Goal: Browse casually: Explore the website without a specific task or goal

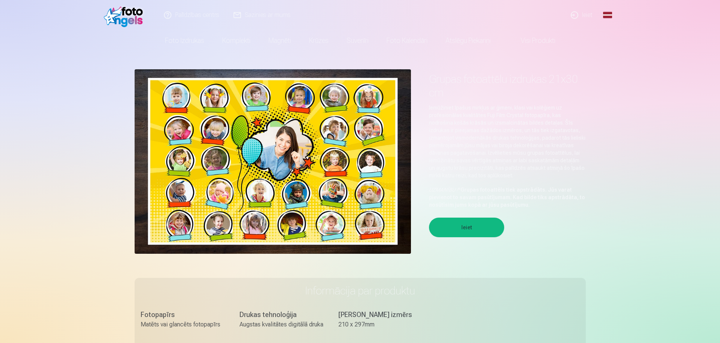
click at [460, 230] on button "Ieiet" at bounding box center [466, 227] width 75 height 20
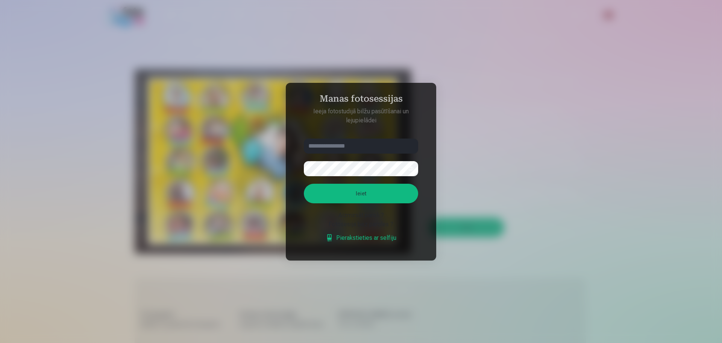
type input "**********"
click at [358, 197] on button "Ieiet" at bounding box center [361, 193] width 114 height 20
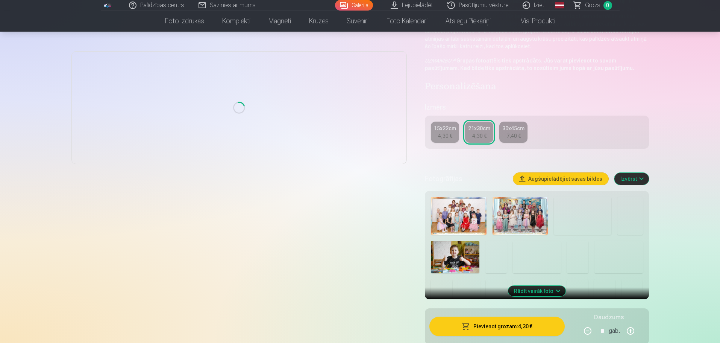
scroll to position [93, 0]
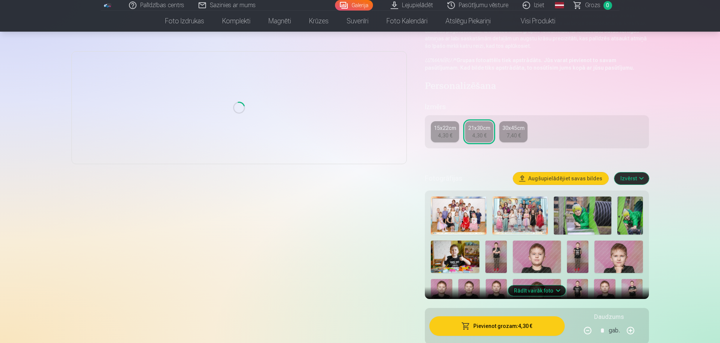
click at [524, 258] on img at bounding box center [537, 256] width 48 height 32
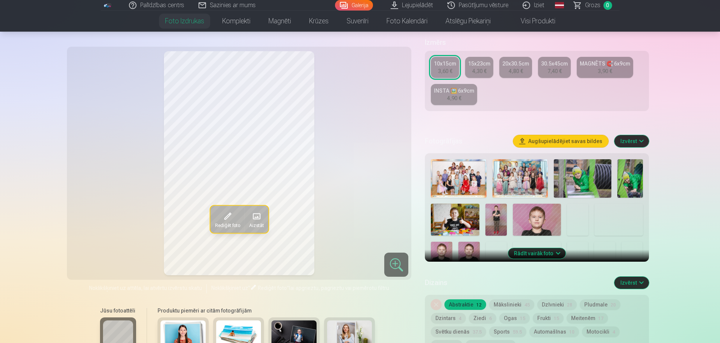
scroll to position [131, 0]
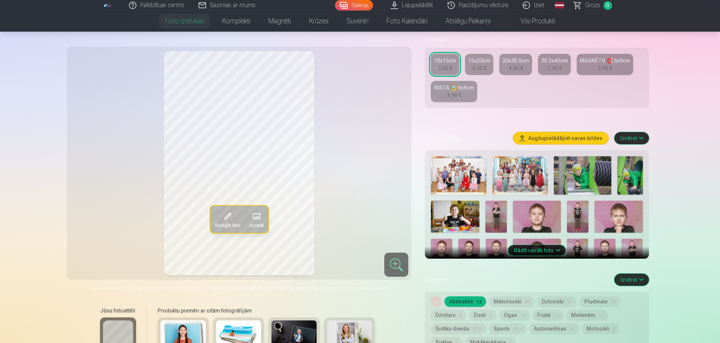
click at [535, 249] on button "Rādīt vairāk foto" at bounding box center [537, 250] width 58 height 11
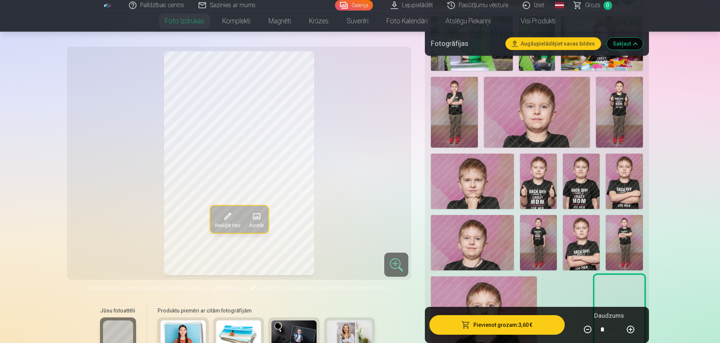
scroll to position [348, 0]
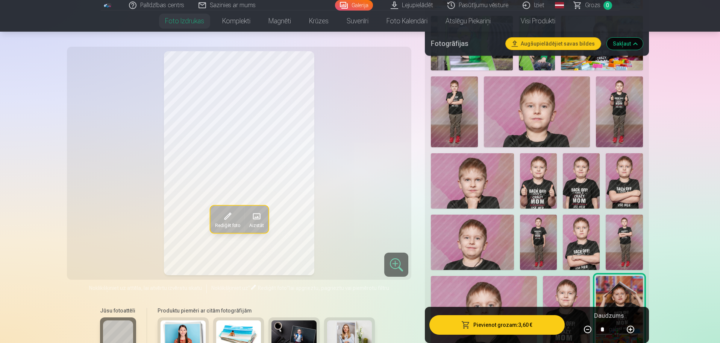
click at [541, 170] on img at bounding box center [538, 180] width 37 height 55
click at [579, 180] on img at bounding box center [581, 180] width 37 height 55
click at [608, 186] on img at bounding box center [624, 180] width 37 height 55
click at [502, 227] on img at bounding box center [472, 241] width 83 height 55
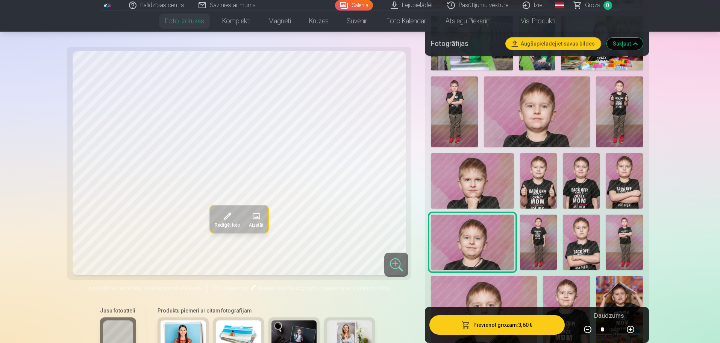
click at [497, 183] on img at bounding box center [472, 180] width 83 height 55
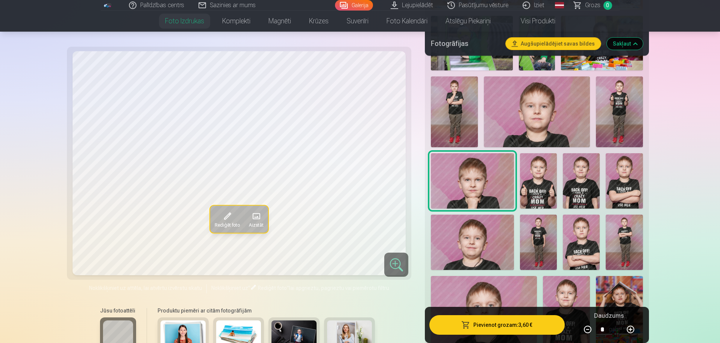
click at [484, 235] on img at bounding box center [472, 241] width 83 height 55
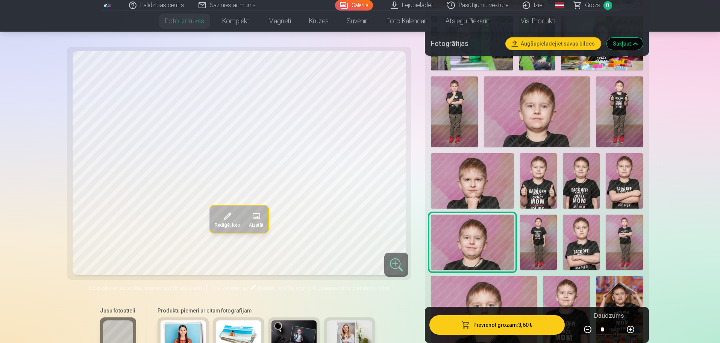
click at [479, 186] on img at bounding box center [472, 180] width 83 height 55
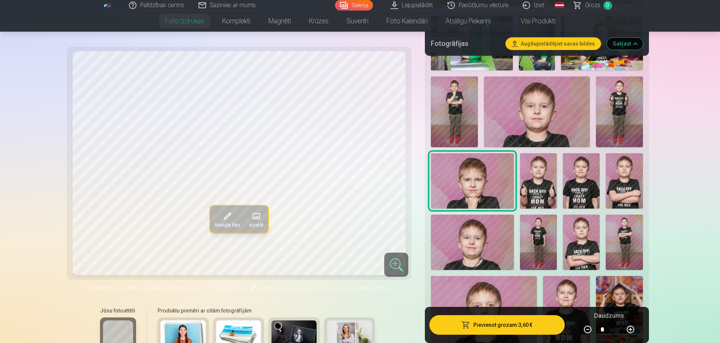
click at [394, 263] on div at bounding box center [396, 264] width 24 height 24
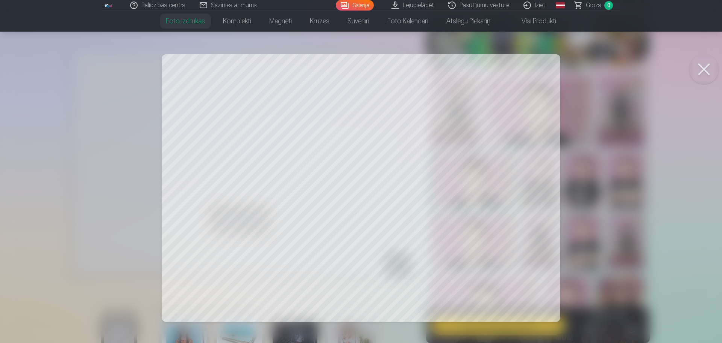
click at [376, 211] on div at bounding box center [361, 171] width 722 height 343
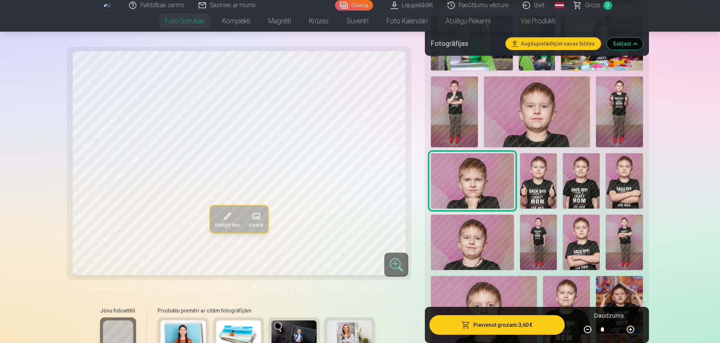
click at [390, 258] on div at bounding box center [396, 264] width 24 height 24
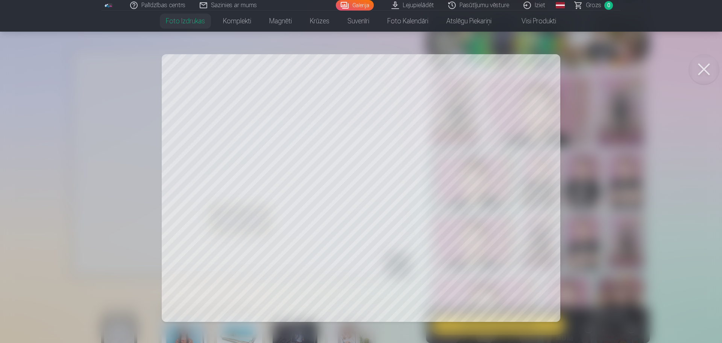
click at [598, 195] on div at bounding box center [361, 171] width 722 height 343
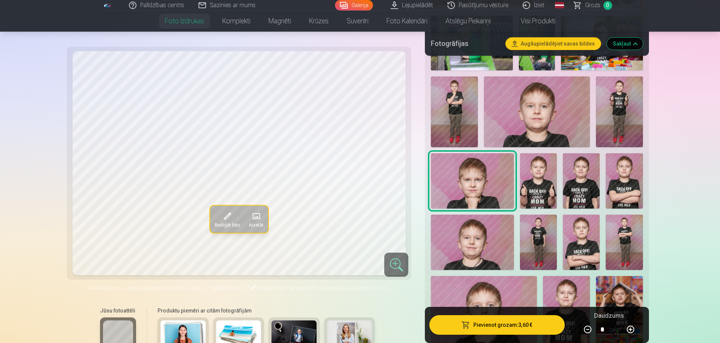
click at [584, 231] on img at bounding box center [581, 241] width 37 height 55
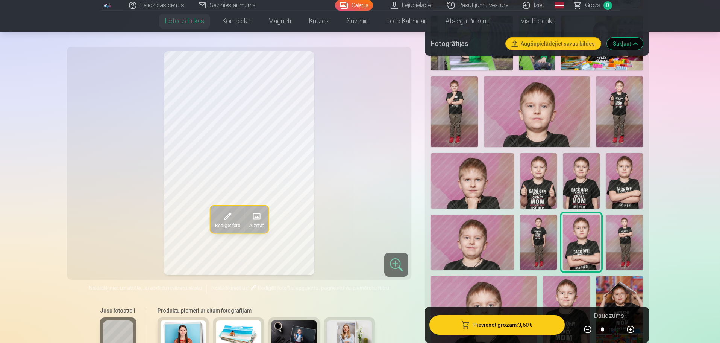
click at [634, 243] on img at bounding box center [624, 241] width 37 height 55
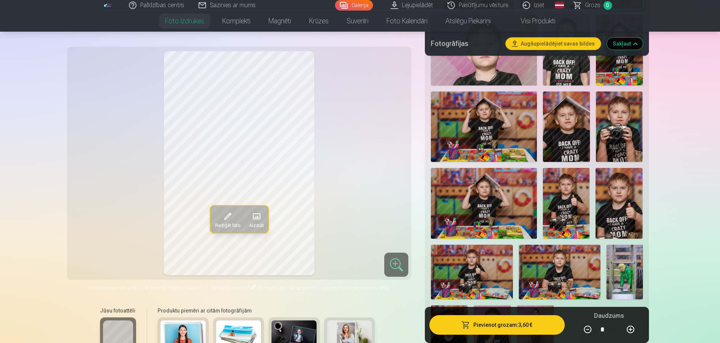
scroll to position [610, 0]
click at [629, 140] on img at bounding box center [619, 126] width 47 height 71
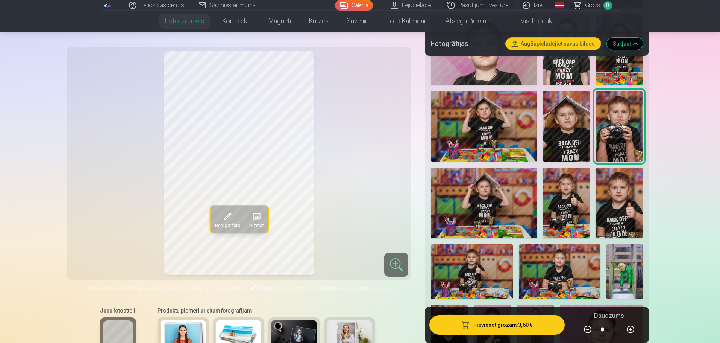
click at [614, 203] on img at bounding box center [619, 202] width 47 height 71
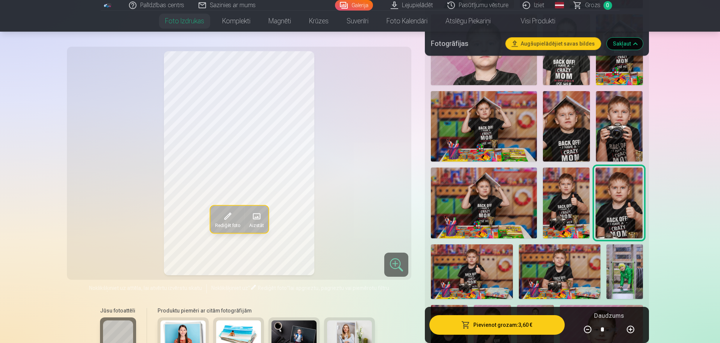
click at [579, 206] on img at bounding box center [566, 202] width 47 height 71
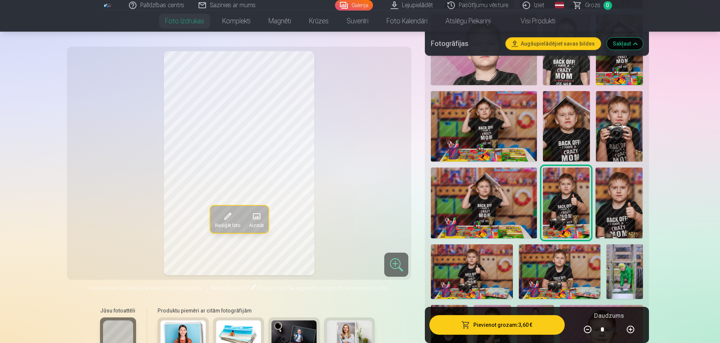
click at [519, 207] on img at bounding box center [484, 202] width 106 height 70
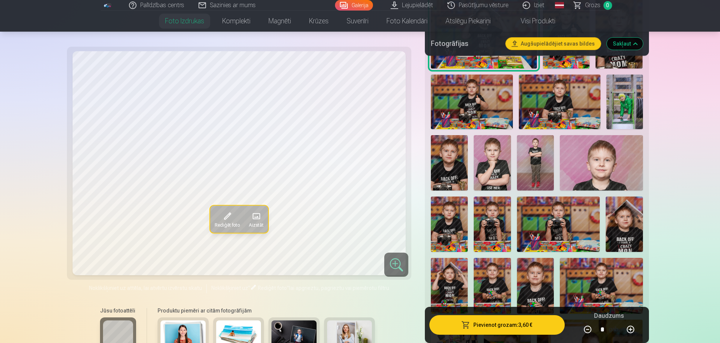
scroll to position [780, 0]
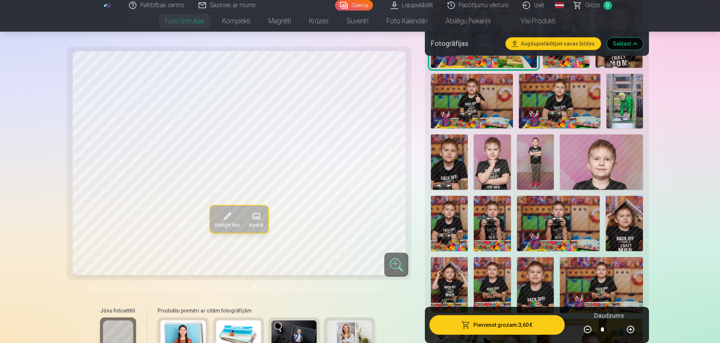
click at [539, 153] on img at bounding box center [535, 161] width 37 height 55
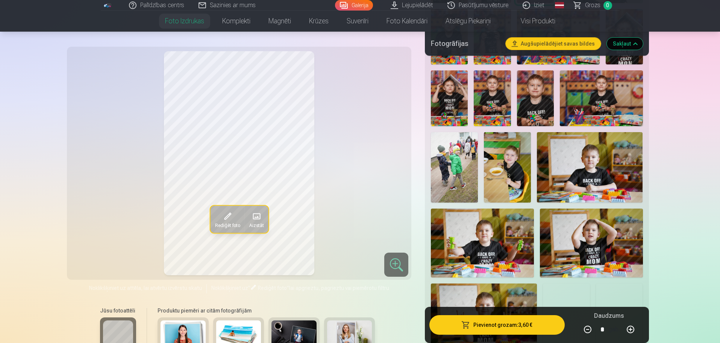
scroll to position [978, 0]
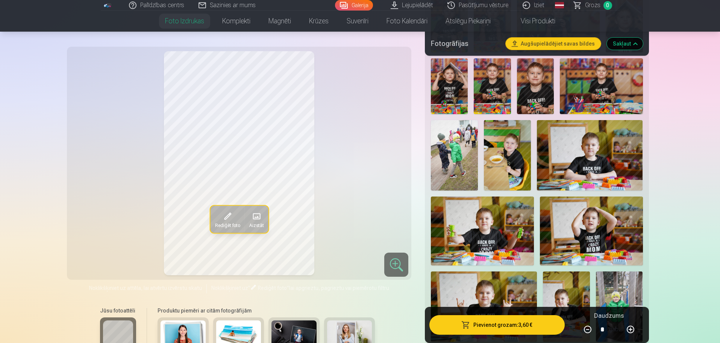
click at [561, 155] on img at bounding box center [590, 155] width 106 height 70
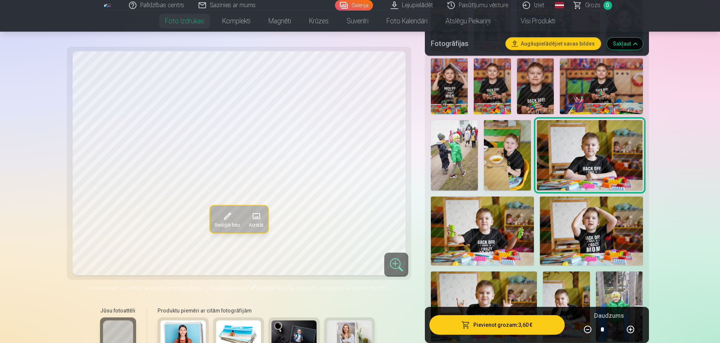
click at [509, 161] on img at bounding box center [507, 155] width 47 height 71
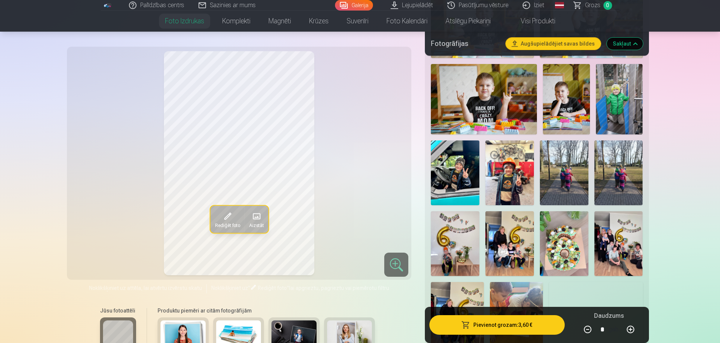
scroll to position [1187, 0]
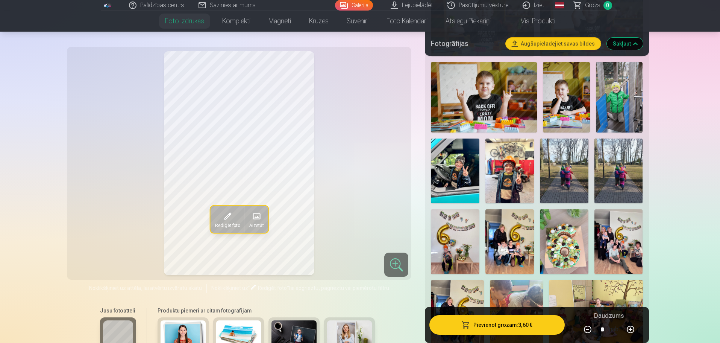
click at [509, 161] on img at bounding box center [509, 170] width 49 height 65
click at [550, 165] on img at bounding box center [564, 170] width 49 height 65
click at [606, 174] on img at bounding box center [618, 170] width 49 height 65
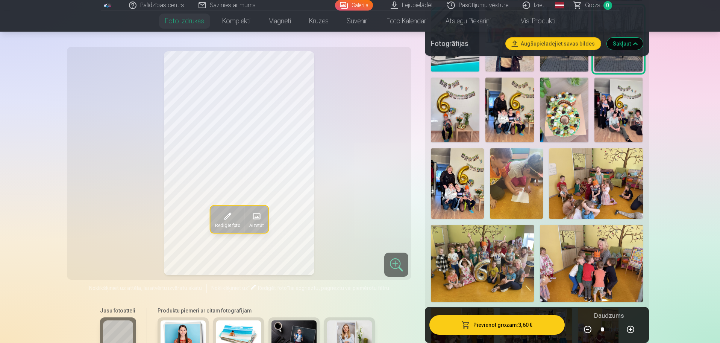
scroll to position [1319, 0]
click at [512, 116] on img at bounding box center [509, 109] width 49 height 65
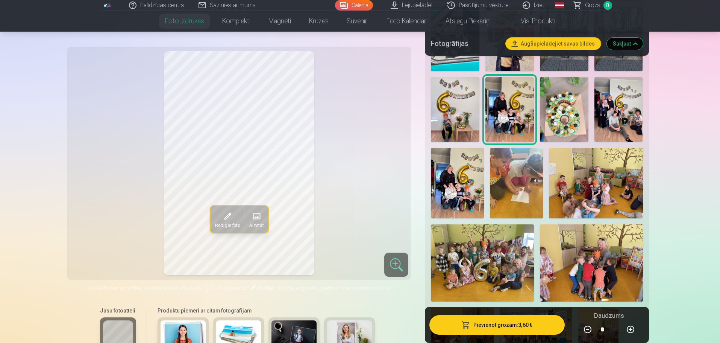
click at [458, 114] on img at bounding box center [455, 109] width 49 height 65
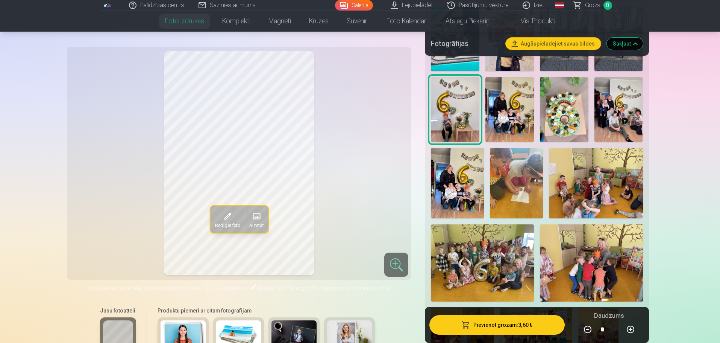
click at [578, 117] on img at bounding box center [564, 109] width 49 height 65
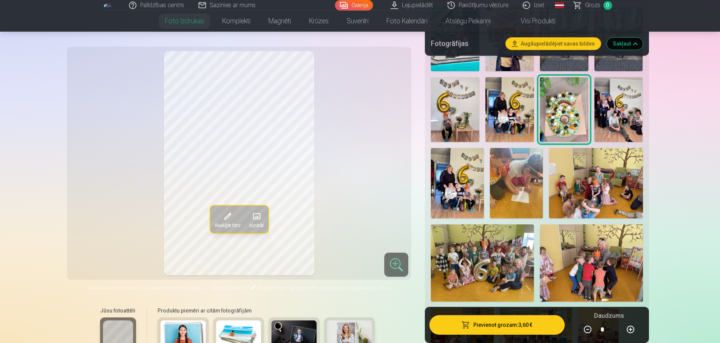
click at [614, 118] on img at bounding box center [618, 109] width 49 height 65
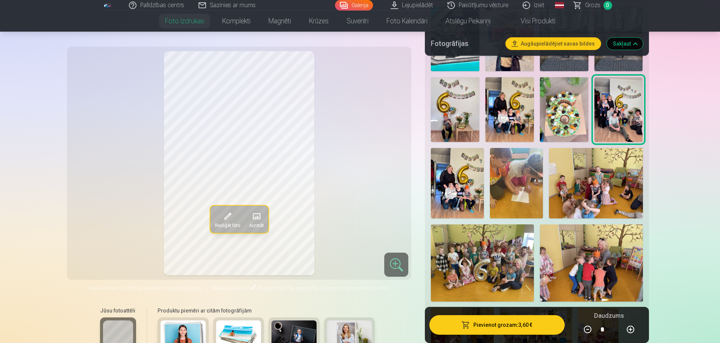
click at [584, 113] on img at bounding box center [564, 109] width 49 height 65
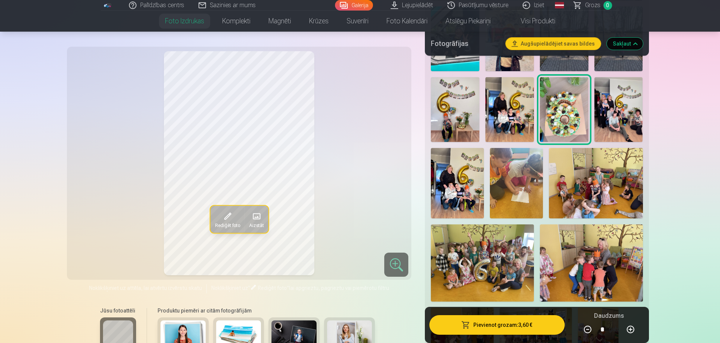
click at [624, 111] on img at bounding box center [618, 109] width 49 height 65
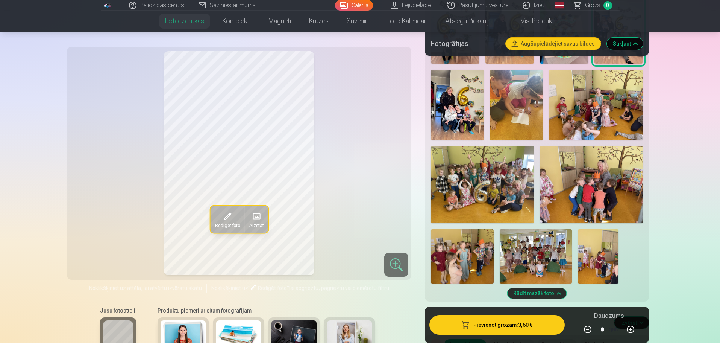
scroll to position [1398, 0]
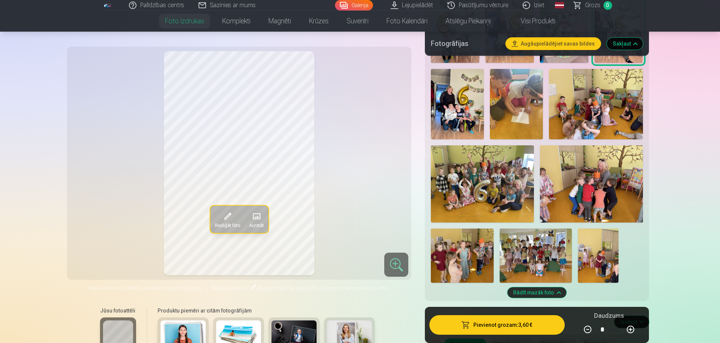
click at [465, 100] on img at bounding box center [457, 104] width 53 height 70
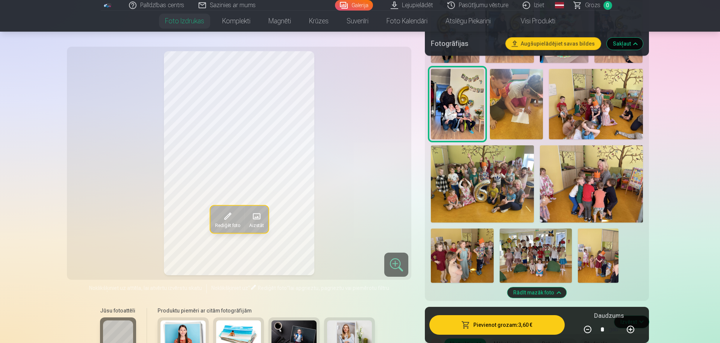
click at [505, 99] on img at bounding box center [516, 104] width 53 height 70
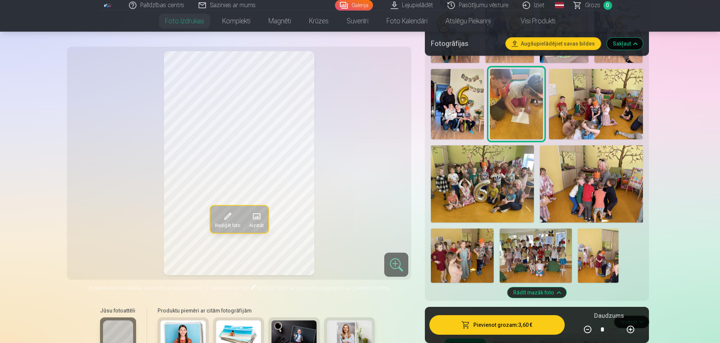
click at [567, 103] on img at bounding box center [596, 104] width 94 height 70
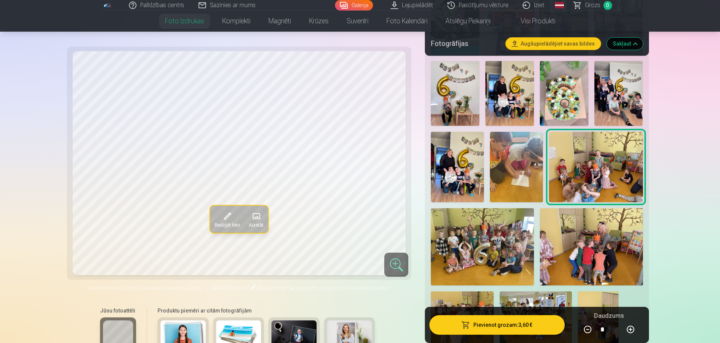
scroll to position [1335, 0]
click at [567, 103] on img at bounding box center [564, 93] width 49 height 65
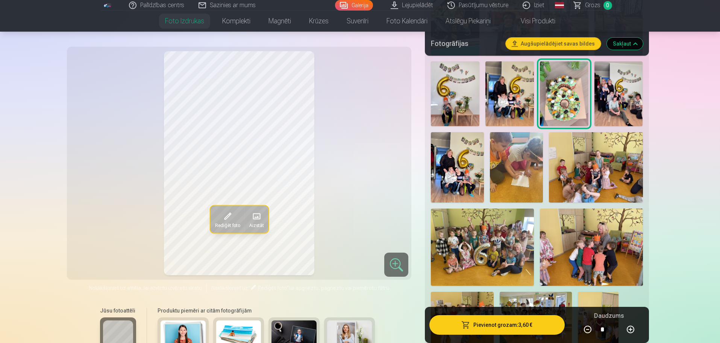
click at [511, 94] on img at bounding box center [509, 93] width 49 height 65
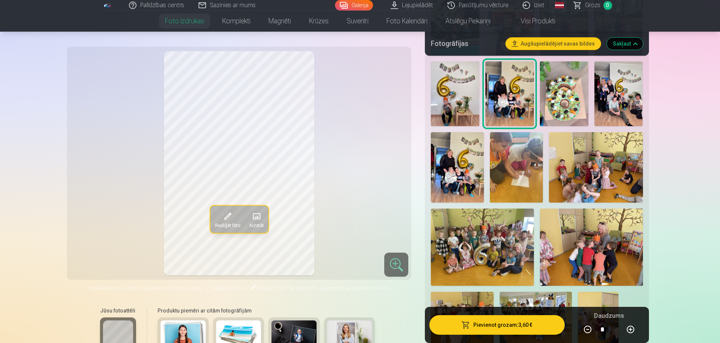
click at [396, 264] on div at bounding box center [396, 264] width 24 height 24
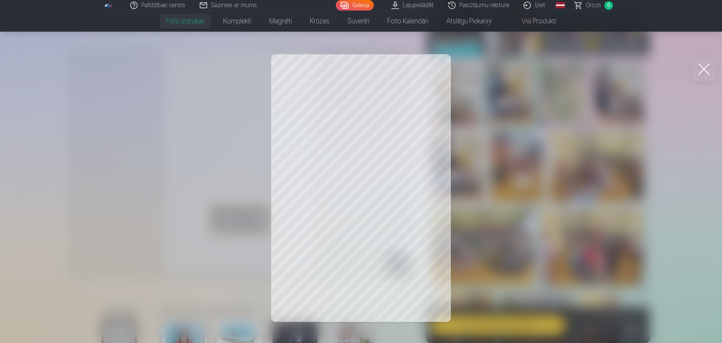
click at [516, 220] on div at bounding box center [361, 171] width 722 height 343
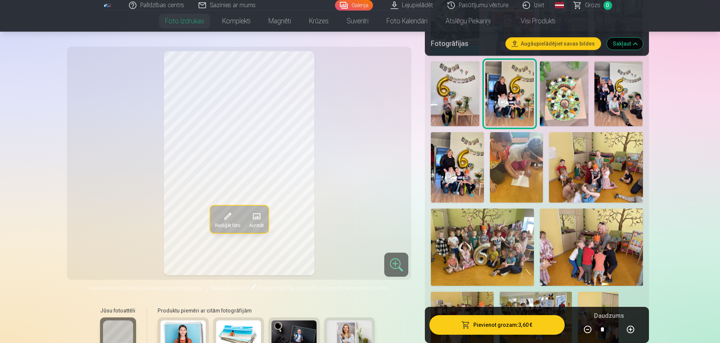
click at [456, 85] on img at bounding box center [455, 93] width 49 height 65
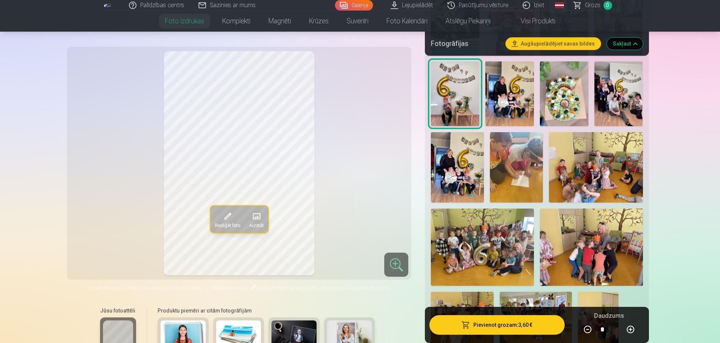
click at [404, 268] on div at bounding box center [396, 264] width 24 height 24
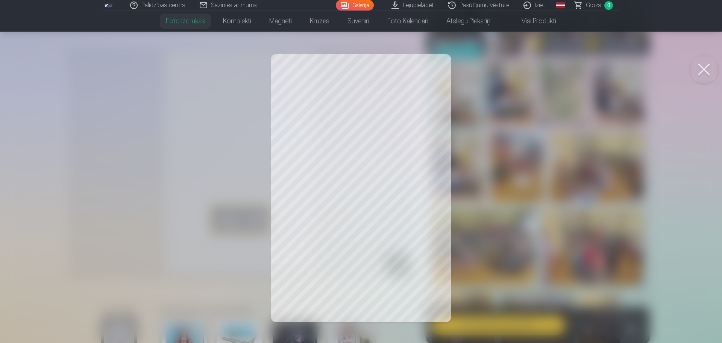
click at [701, 71] on button at bounding box center [704, 69] width 30 height 30
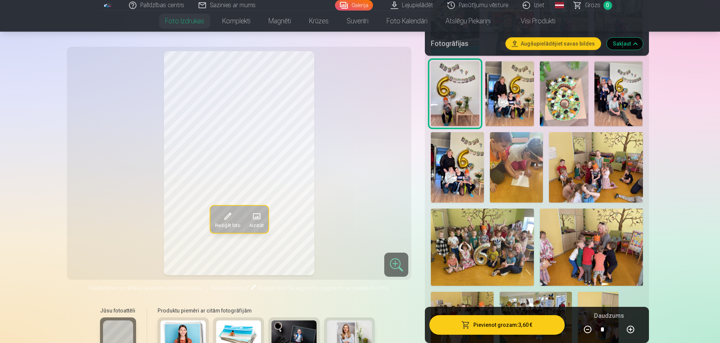
click at [606, 89] on img at bounding box center [618, 93] width 49 height 65
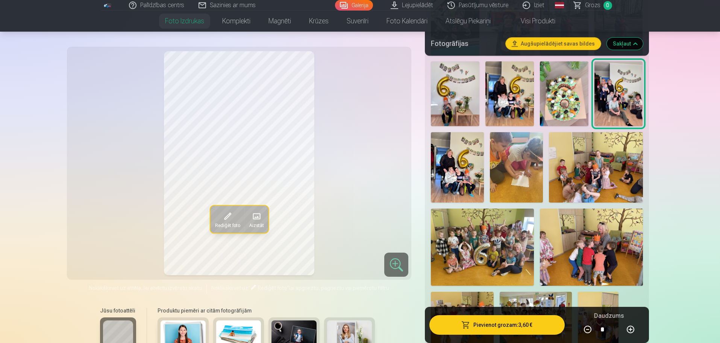
click at [393, 261] on div at bounding box center [396, 264] width 24 height 24
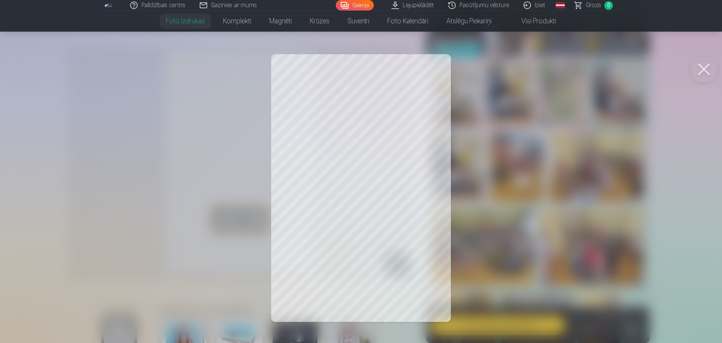
click at [706, 64] on button at bounding box center [704, 69] width 30 height 30
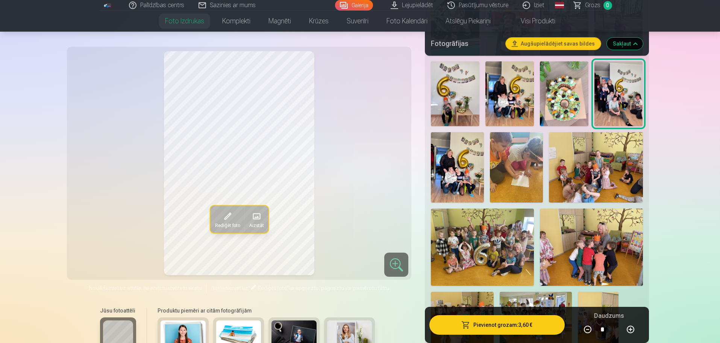
click at [501, 97] on img at bounding box center [509, 93] width 49 height 65
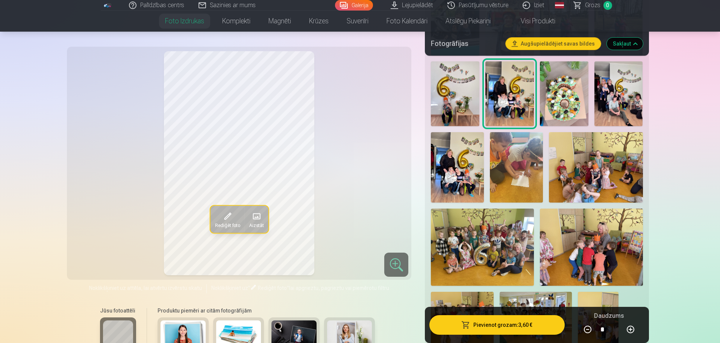
click at [459, 167] on img at bounding box center [457, 167] width 53 height 70
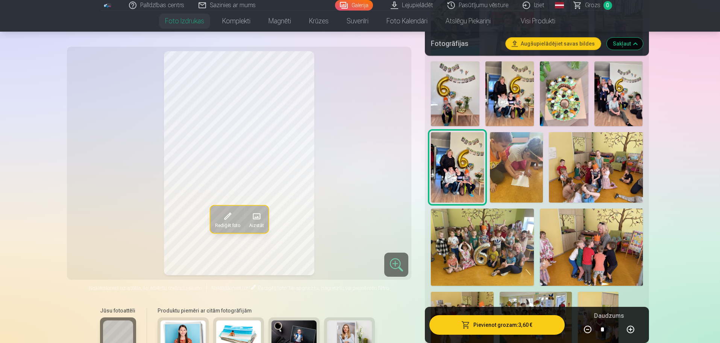
click at [512, 104] on img at bounding box center [509, 93] width 49 height 65
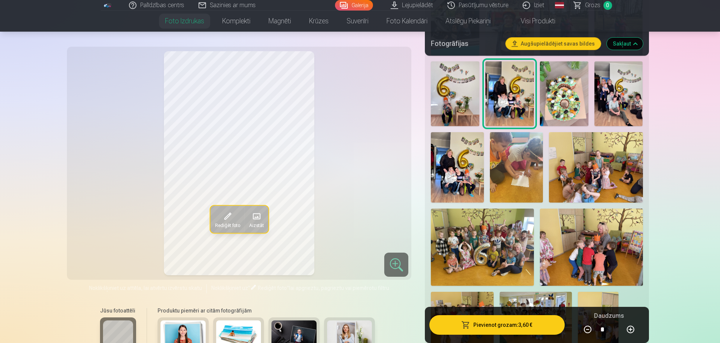
click at [467, 170] on img at bounding box center [457, 167] width 53 height 70
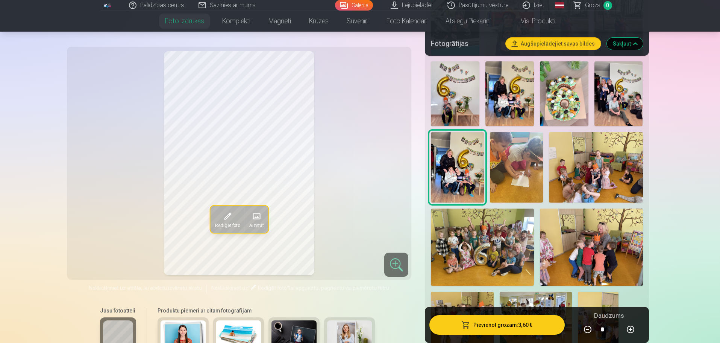
click at [517, 91] on img at bounding box center [509, 93] width 49 height 65
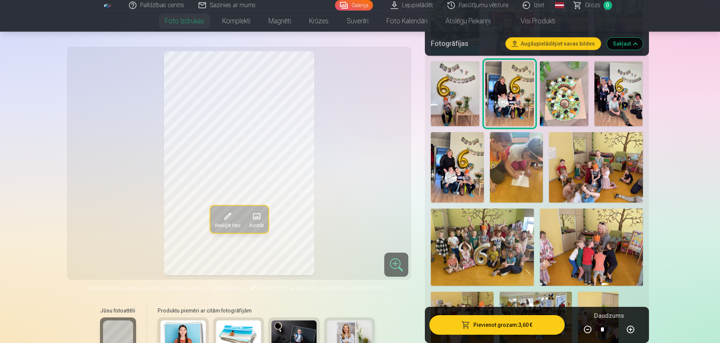
click at [442, 159] on img at bounding box center [457, 167] width 53 height 70
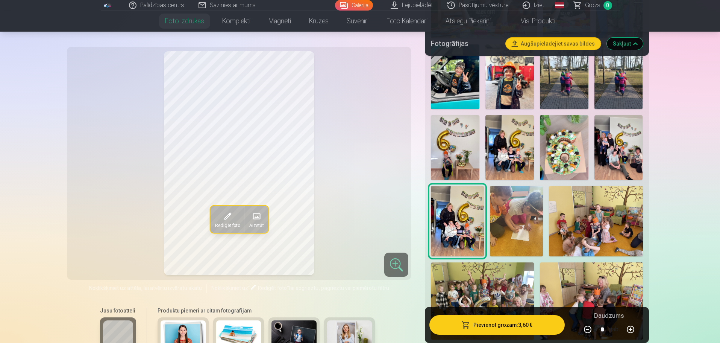
scroll to position [1279, 0]
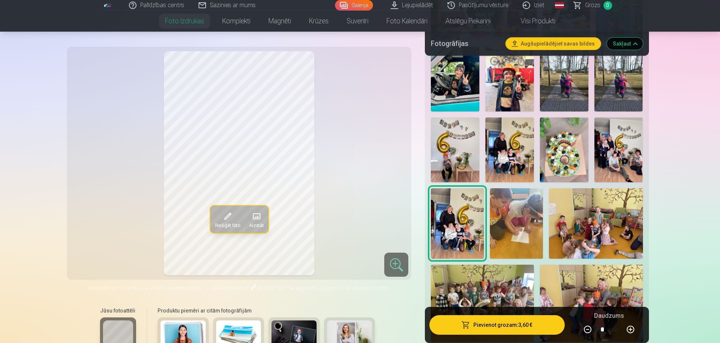
click at [459, 88] on img at bounding box center [455, 79] width 49 height 65
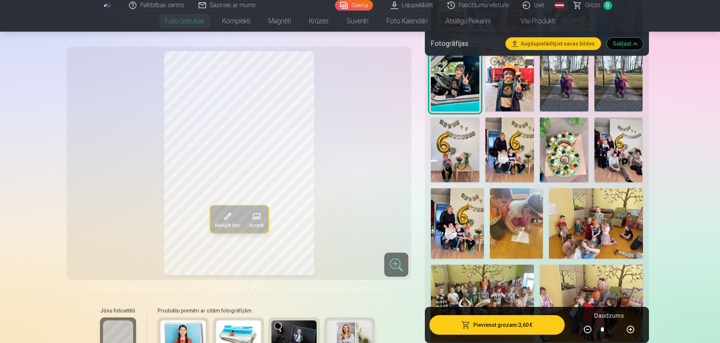
click at [397, 264] on div at bounding box center [396, 264] width 24 height 24
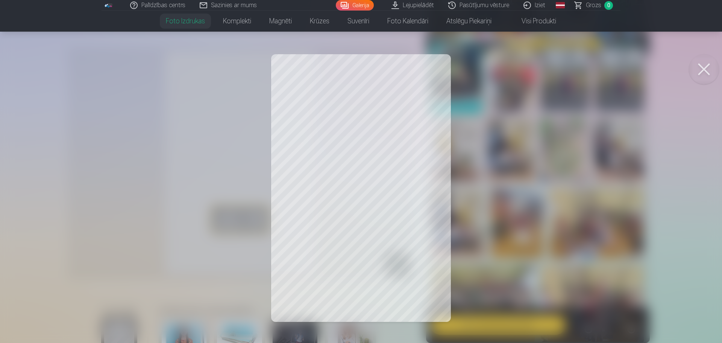
click at [559, 221] on div at bounding box center [361, 171] width 722 height 343
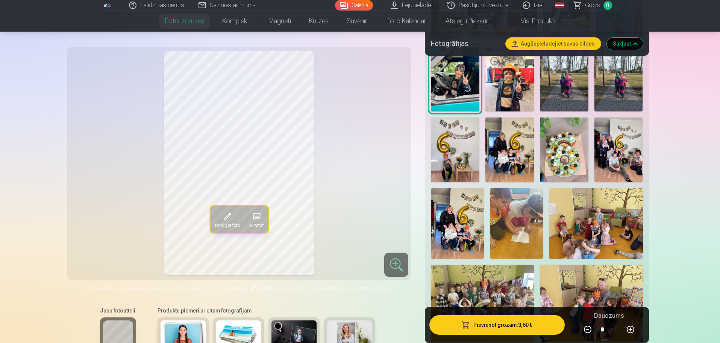
click at [508, 66] on img at bounding box center [509, 79] width 49 height 65
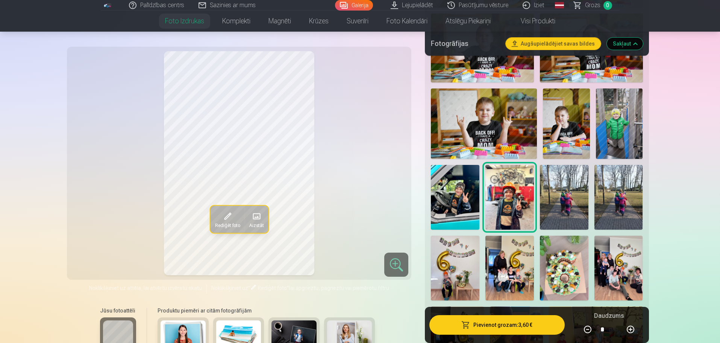
scroll to position [1161, 0]
click at [617, 131] on img at bounding box center [619, 124] width 47 height 71
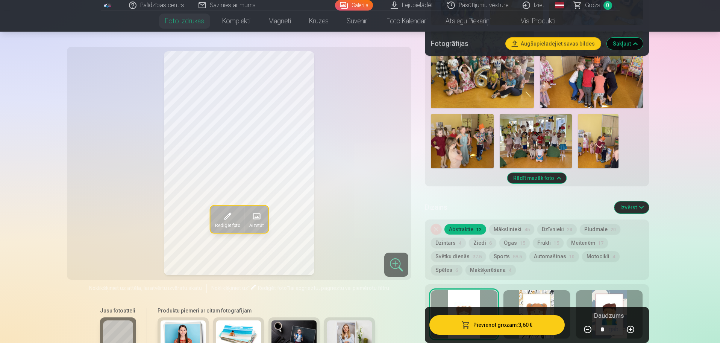
scroll to position [1513, 0]
click at [617, 131] on img at bounding box center [598, 141] width 41 height 54
click at [561, 141] on img at bounding box center [536, 141] width 72 height 54
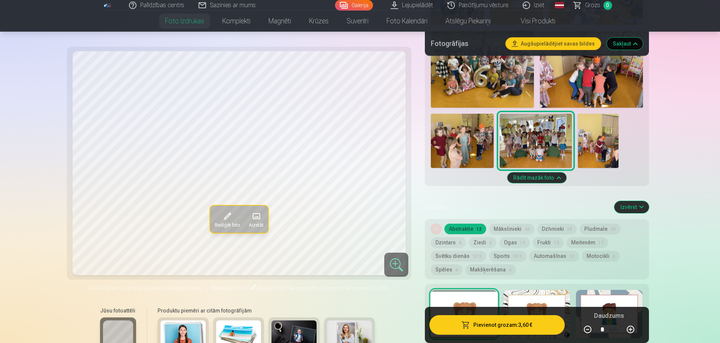
click at [476, 138] on img at bounding box center [462, 141] width 63 height 54
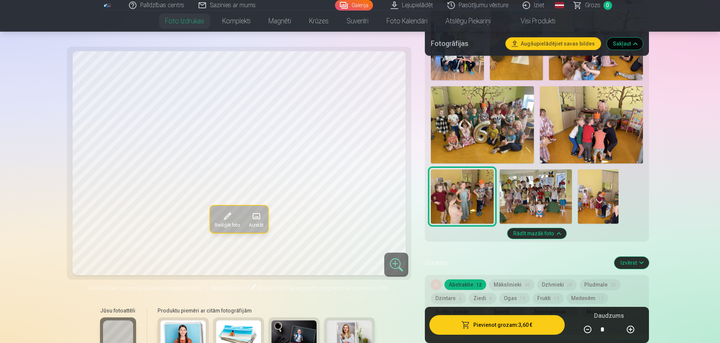
scroll to position [1457, 0]
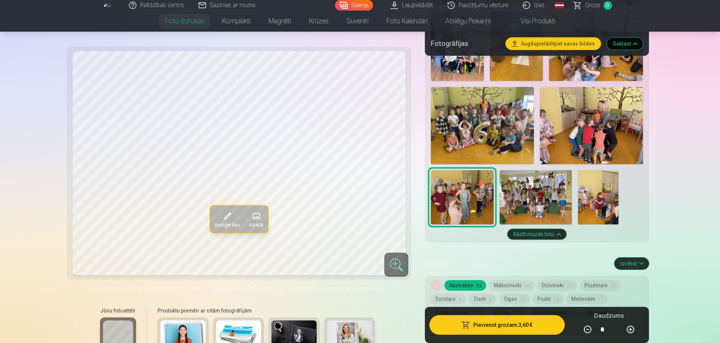
click at [476, 138] on img at bounding box center [482, 125] width 103 height 77
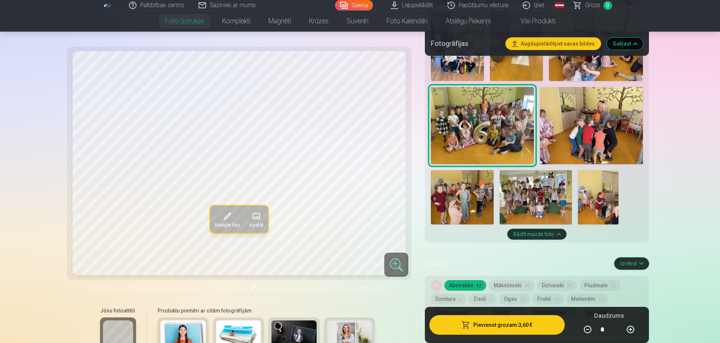
click at [553, 135] on img at bounding box center [591, 125] width 103 height 77
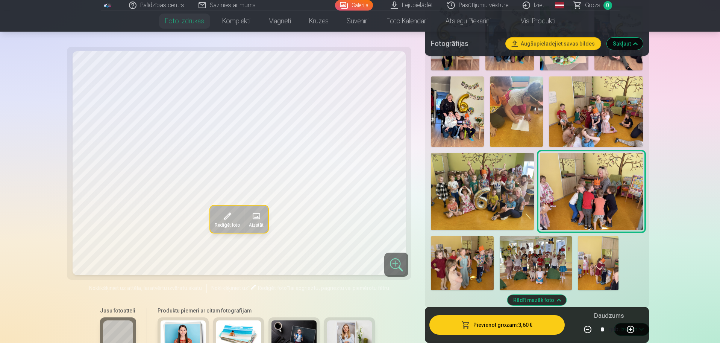
scroll to position [1383, 0]
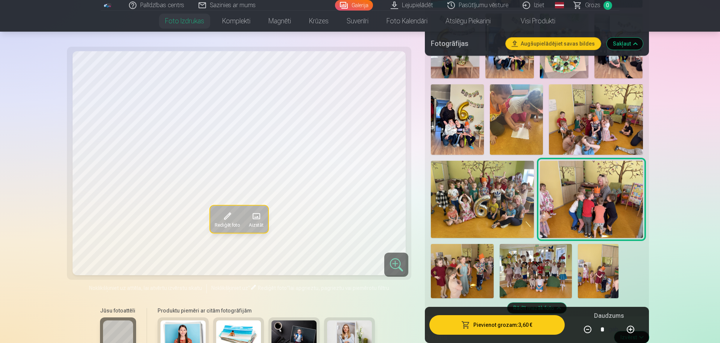
click at [553, 135] on img at bounding box center [596, 119] width 94 height 70
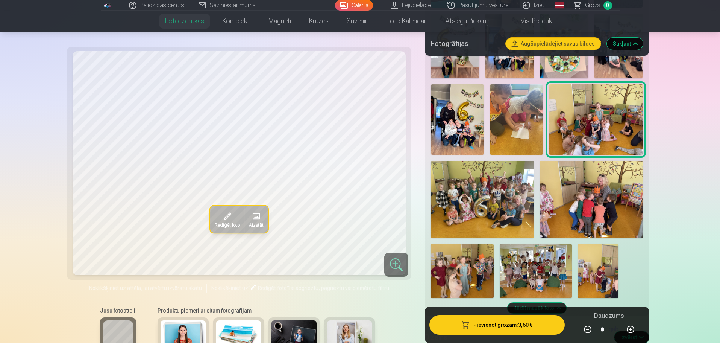
click at [520, 126] on img at bounding box center [516, 119] width 53 height 70
